Goal: Find specific page/section: Find specific page/section

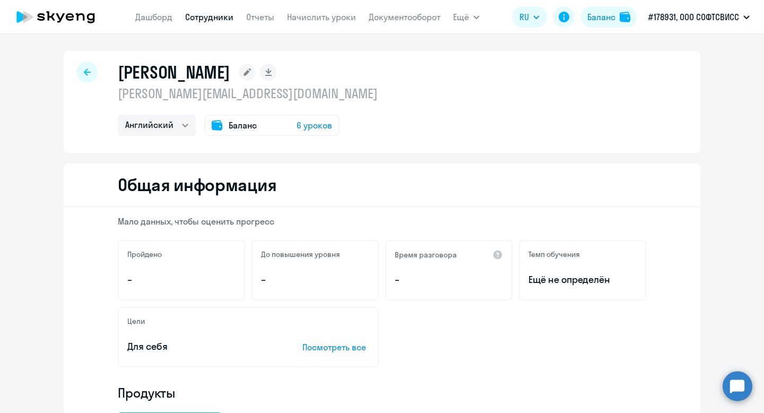
select select "english"
click at [212, 21] on link "Сотрудники" at bounding box center [209, 17] width 48 height 11
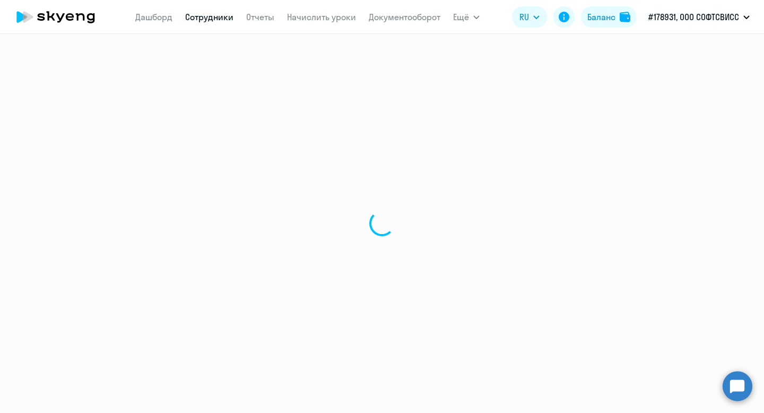
select select "30"
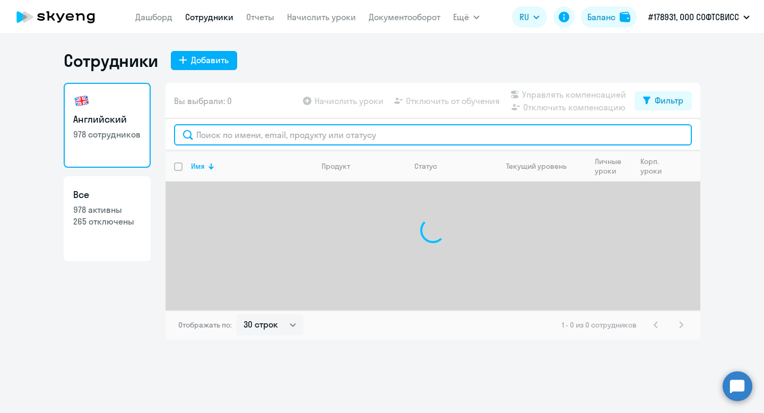
click at [281, 135] on input "text" at bounding box center [433, 134] width 518 height 21
paste input "Siamenava"
type input "Siamenava"
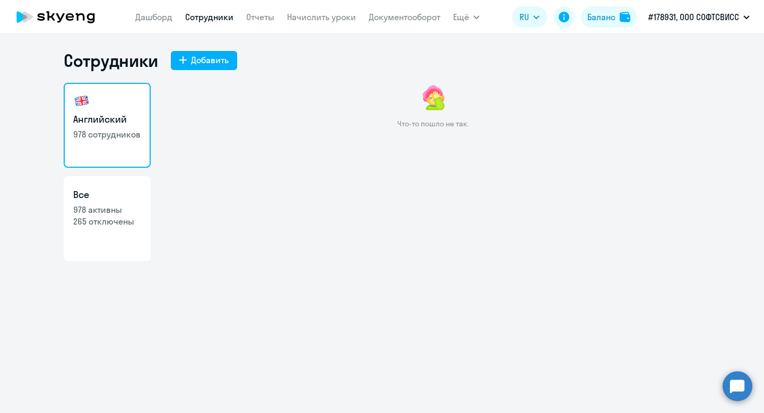
click at [212, 17] on link "Сотрудники" at bounding box center [209, 17] width 48 height 11
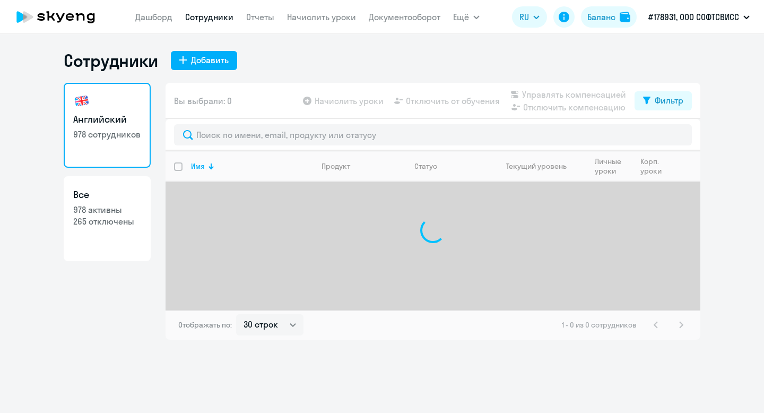
select select "30"
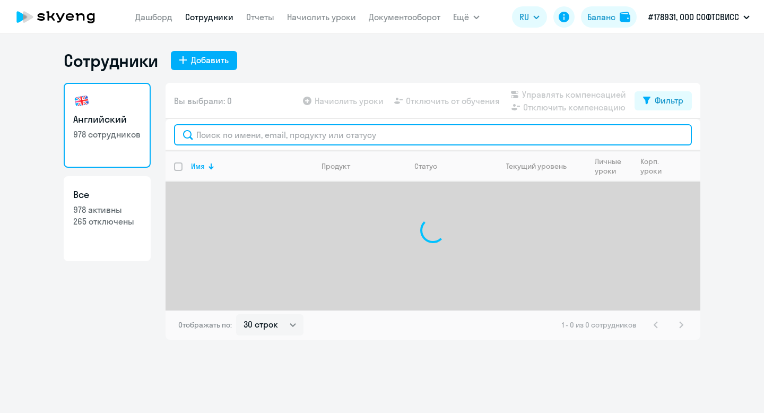
click at [246, 129] on input "text" at bounding box center [433, 134] width 518 height 21
paste input "Siamenava"
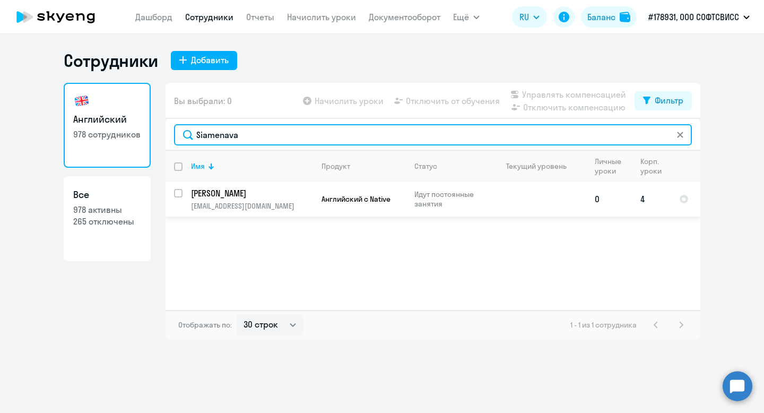
type input "Siamenava"
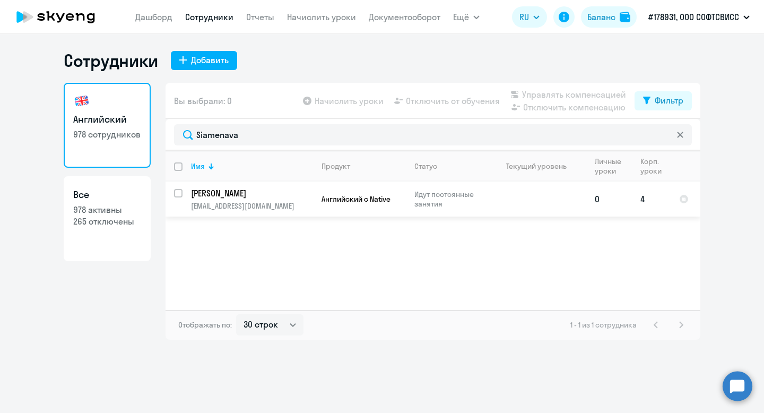
click at [246, 192] on p "[PERSON_NAME]" at bounding box center [251, 193] width 120 height 12
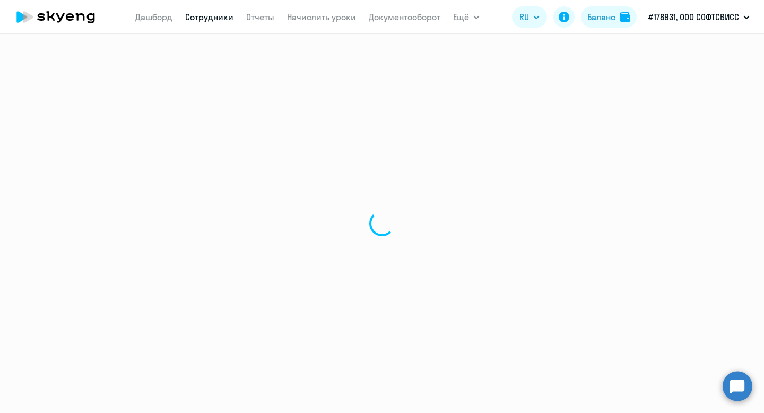
select select "english"
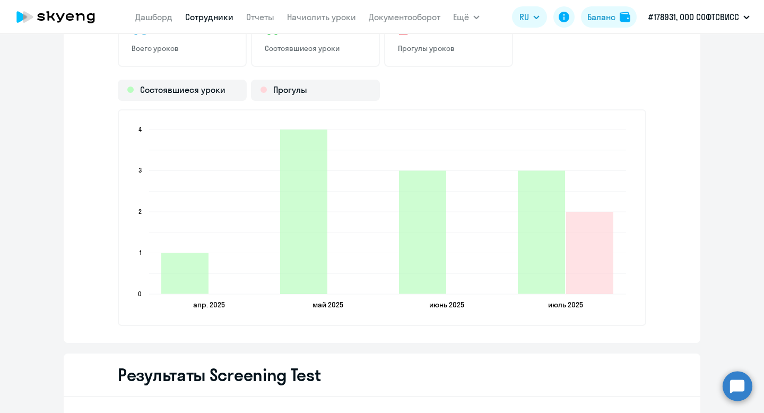
scroll to position [1217, 0]
